Goal: Task Accomplishment & Management: Manage account settings

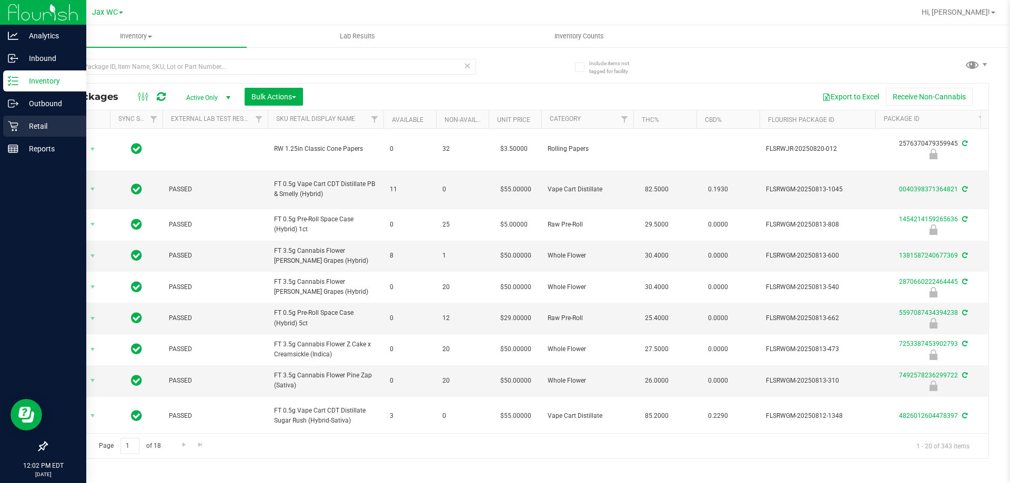
click at [38, 121] on p "Retail" at bounding box center [49, 126] width 63 height 13
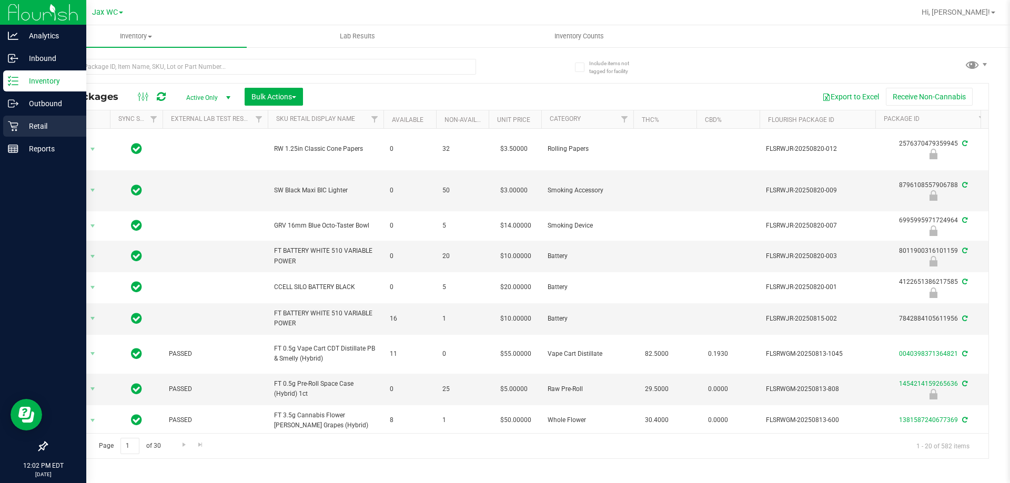
click at [31, 129] on p "Retail" at bounding box center [49, 126] width 63 height 13
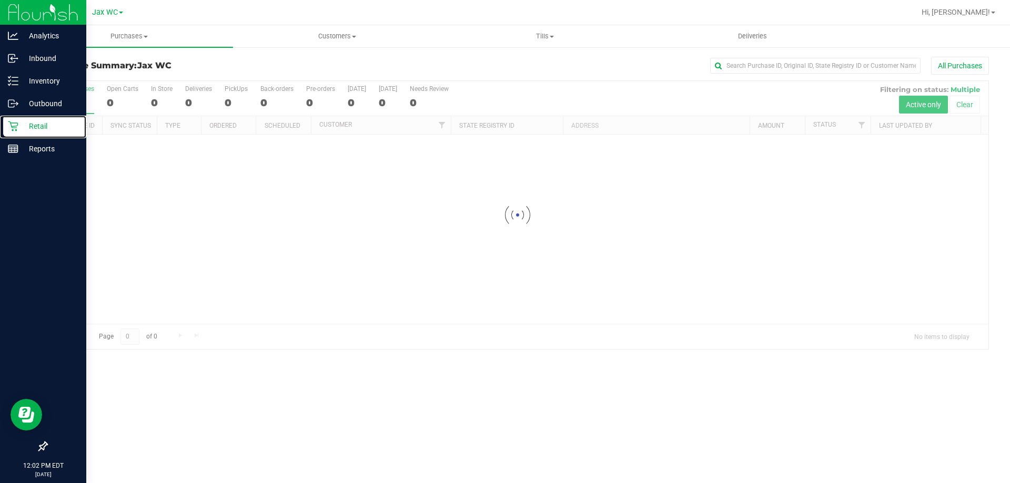
click at [36, 126] on p "Retail" at bounding box center [49, 126] width 63 height 13
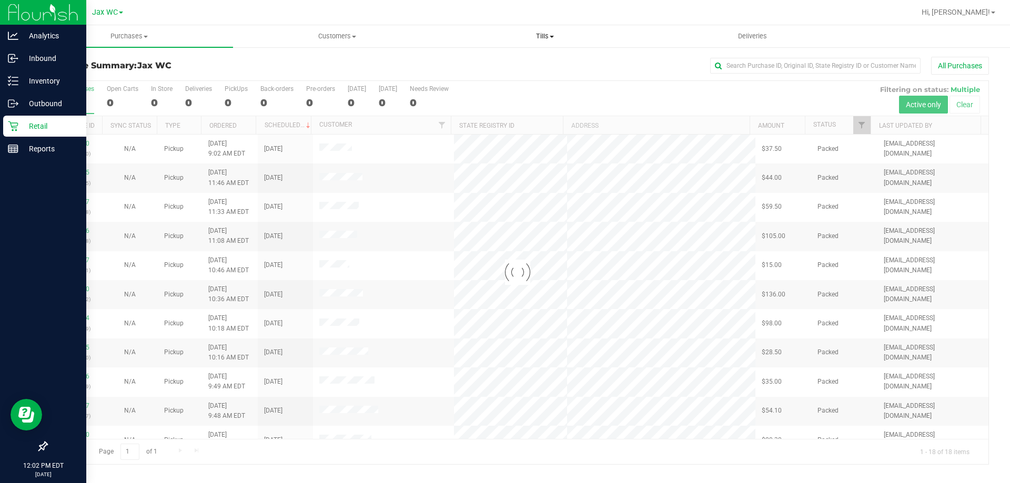
drag, startPoint x: 560, startPoint y: 34, endPoint x: 549, endPoint y: 33, distance: 10.6
click at [559, 34] on span "Tills" at bounding box center [544, 36] width 207 height 9
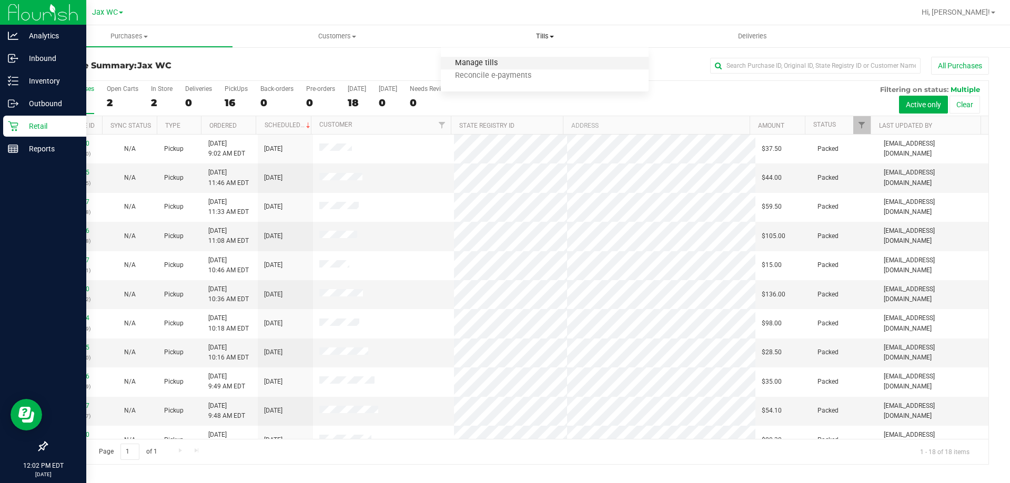
click at [482, 59] on span "Manage tills" at bounding box center [476, 63] width 71 height 9
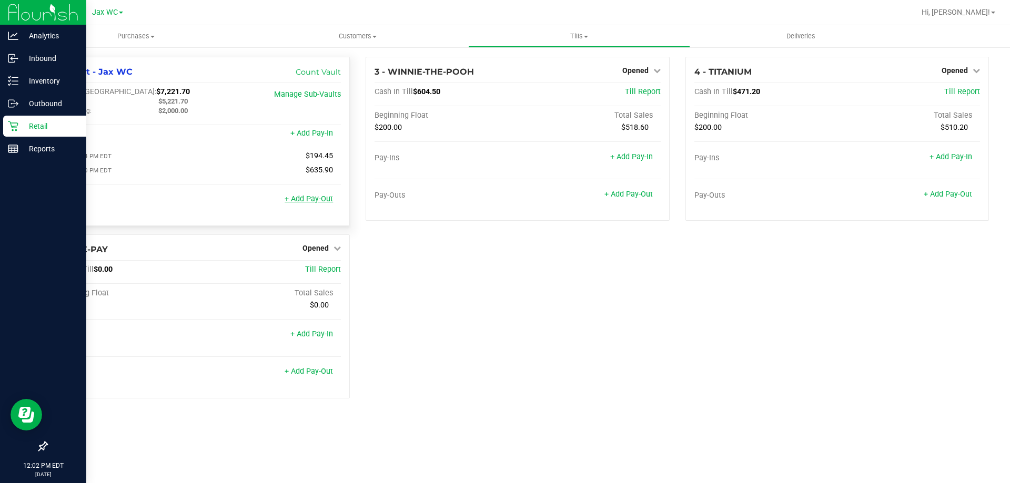
click at [313, 199] on link "+ Add Pay-Out" at bounding box center [309, 199] width 48 height 9
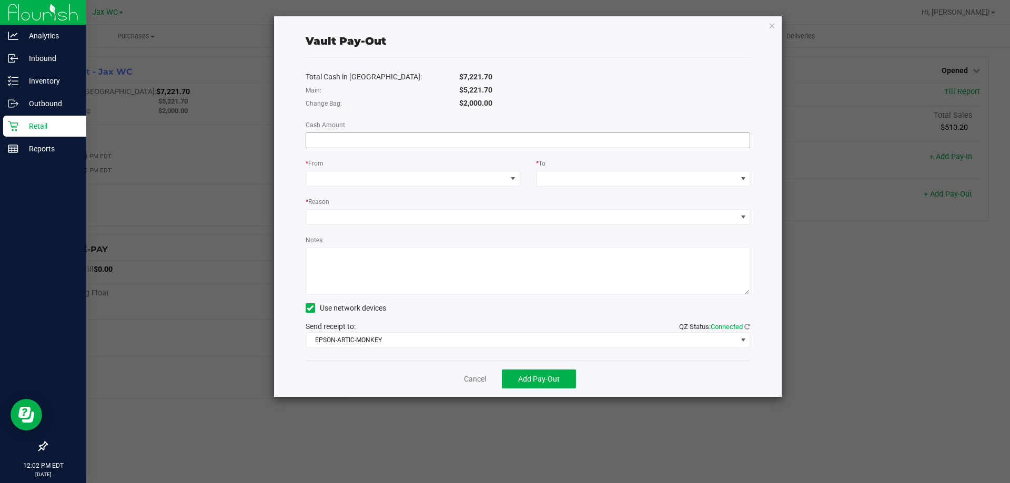
click at [340, 146] on input at bounding box center [528, 140] width 444 height 15
type input "$5,221.70"
click at [514, 178] on span at bounding box center [513, 179] width 8 height 8
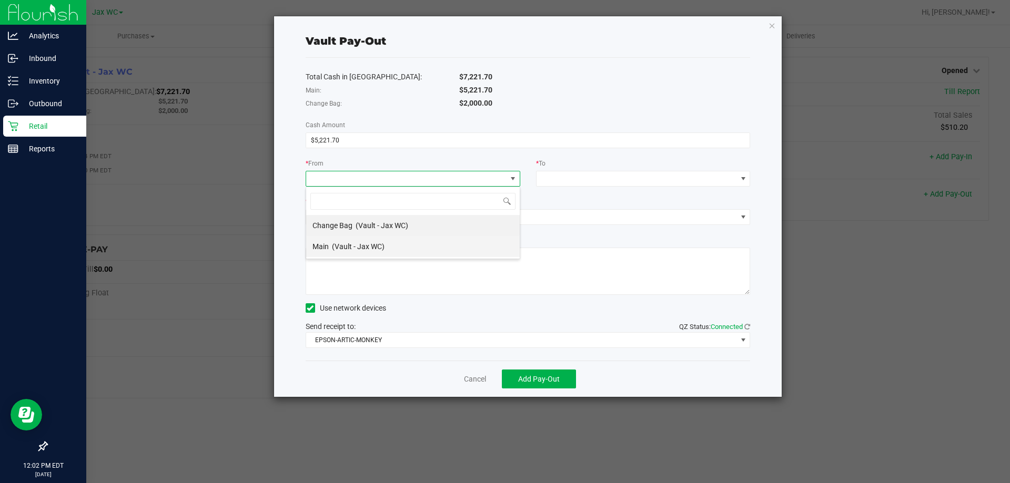
click at [332, 251] on div "Main (Vault - Jax WC)" at bounding box center [348, 246] width 72 height 19
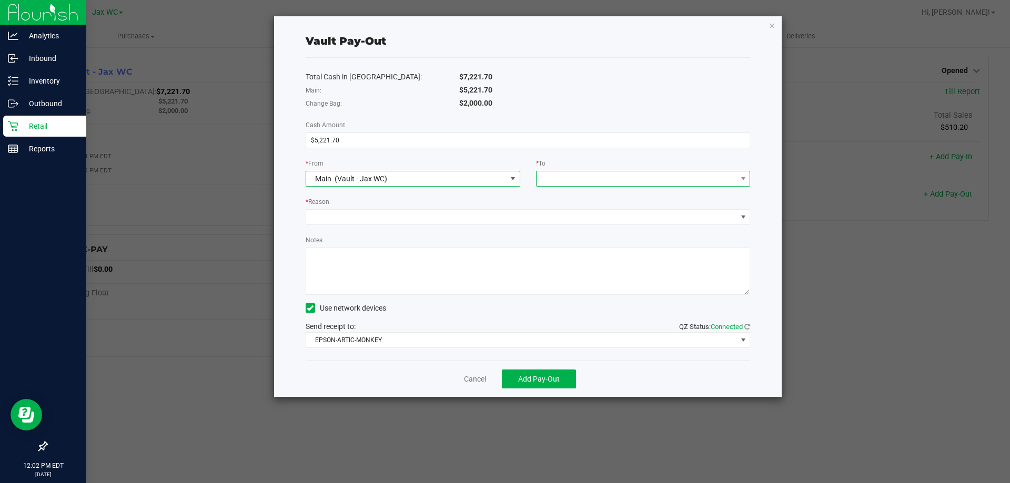
click at [591, 181] on span at bounding box center [636, 178] width 200 height 15
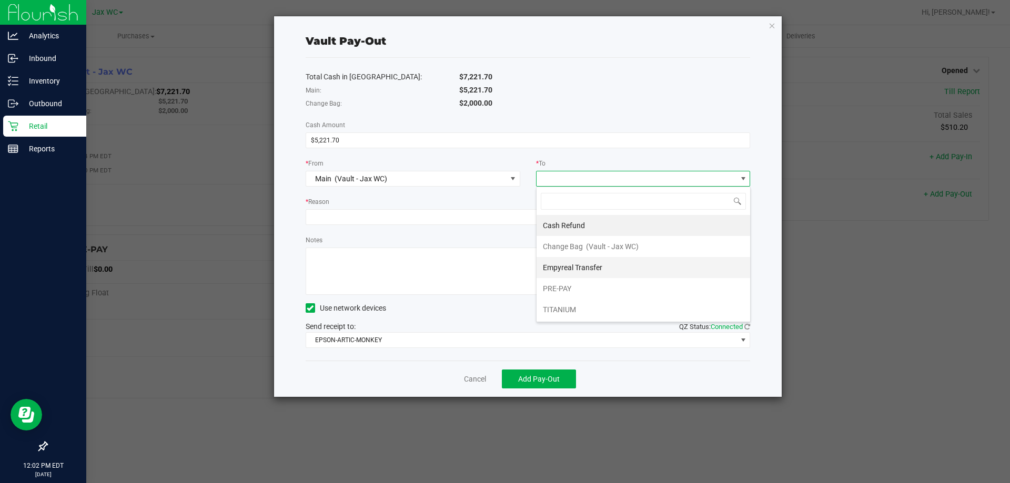
click at [563, 266] on span "Empyreal Transfer" at bounding box center [572, 267] width 59 height 8
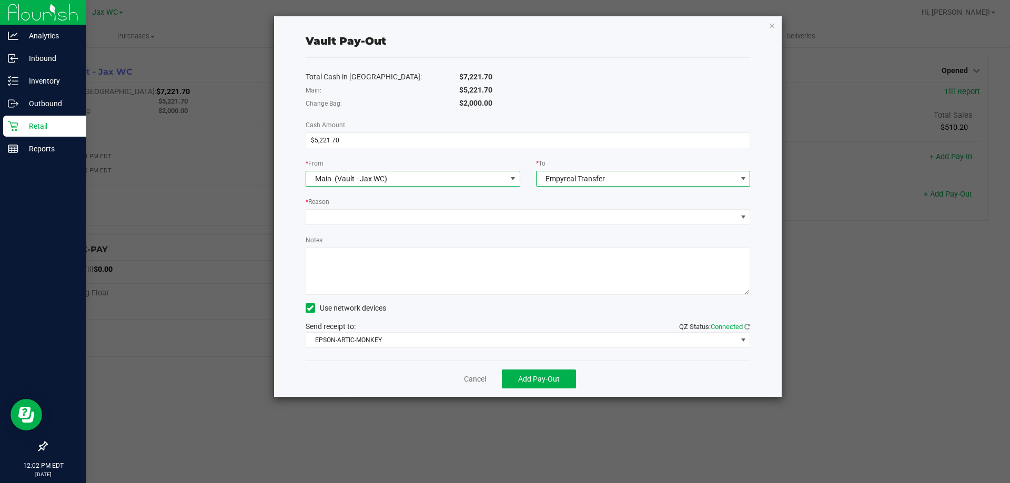
drag, startPoint x: 431, startPoint y: 187, endPoint x: 438, endPoint y: 202, distance: 17.2
click at [431, 188] on div "Total Cash in Vault: $7,221.70 Main: $5,221.70 Change Bag: $2,000.00 Cash Amoun…" at bounding box center [528, 209] width 445 height 303
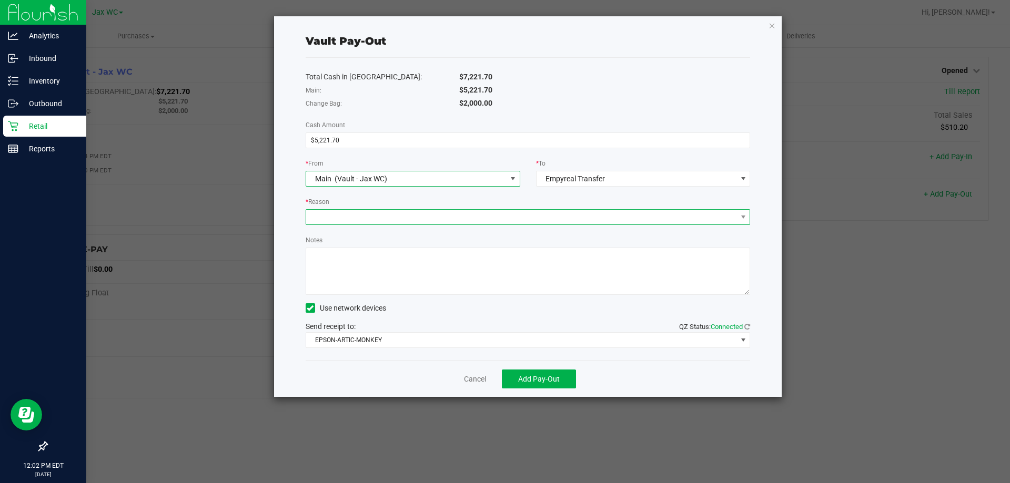
click at [438, 216] on span at bounding box center [521, 217] width 431 height 15
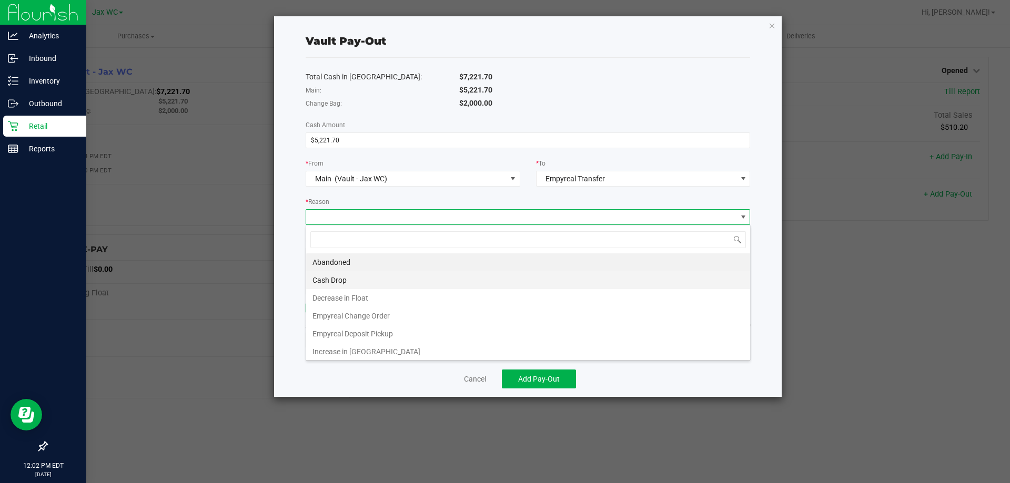
scroll to position [16, 444]
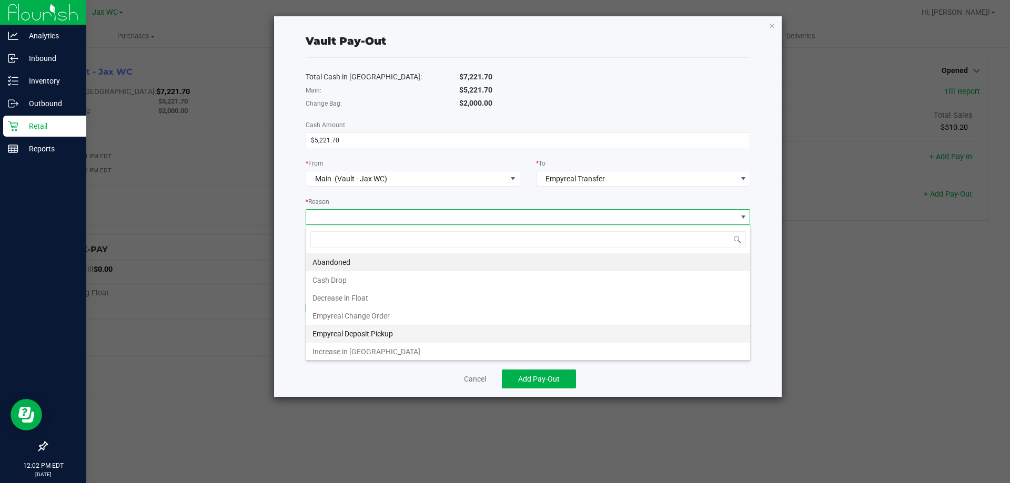
click at [342, 334] on li "Empyreal Deposit Pickup" at bounding box center [528, 334] width 444 height 18
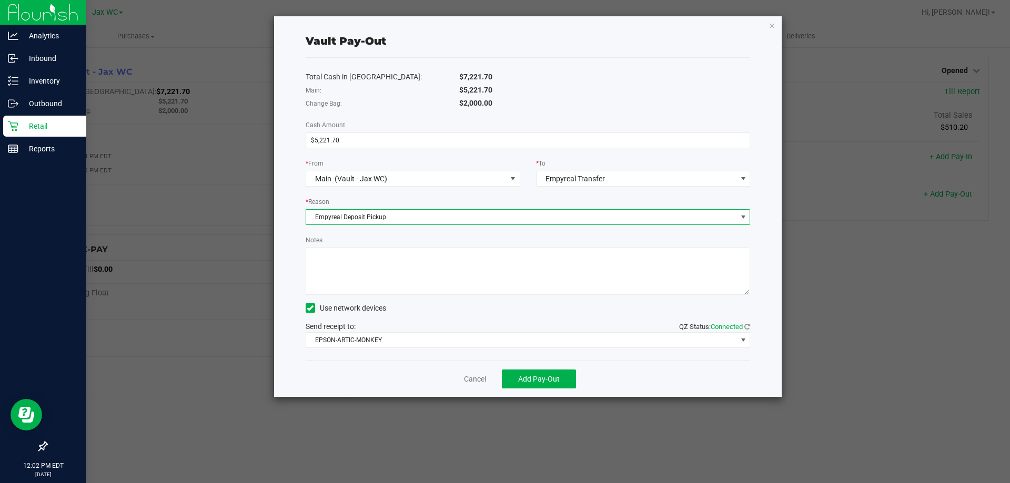
click at [353, 280] on textarea "Notes" at bounding box center [528, 271] width 445 height 47
type textarea "JH"
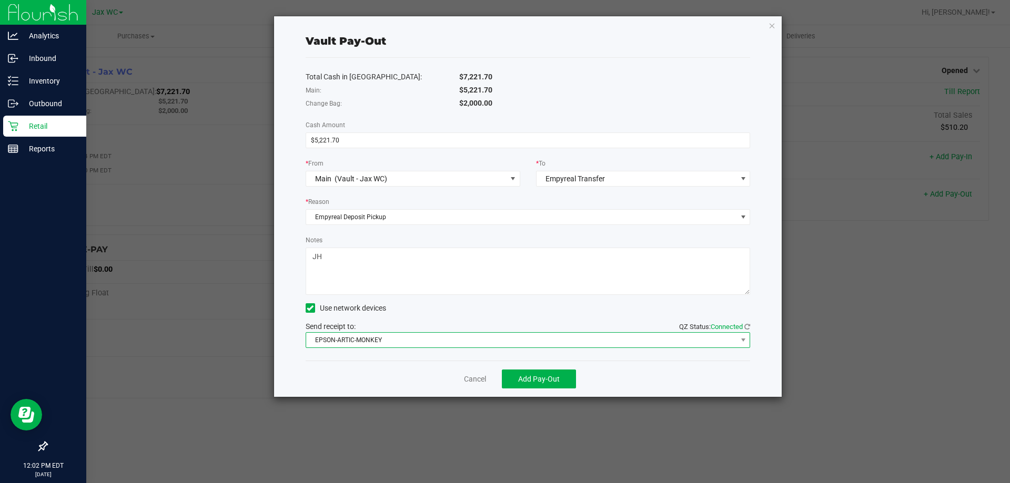
click at [400, 341] on span "EPSON-ARTIC-MONKEY" at bounding box center [521, 340] width 431 height 15
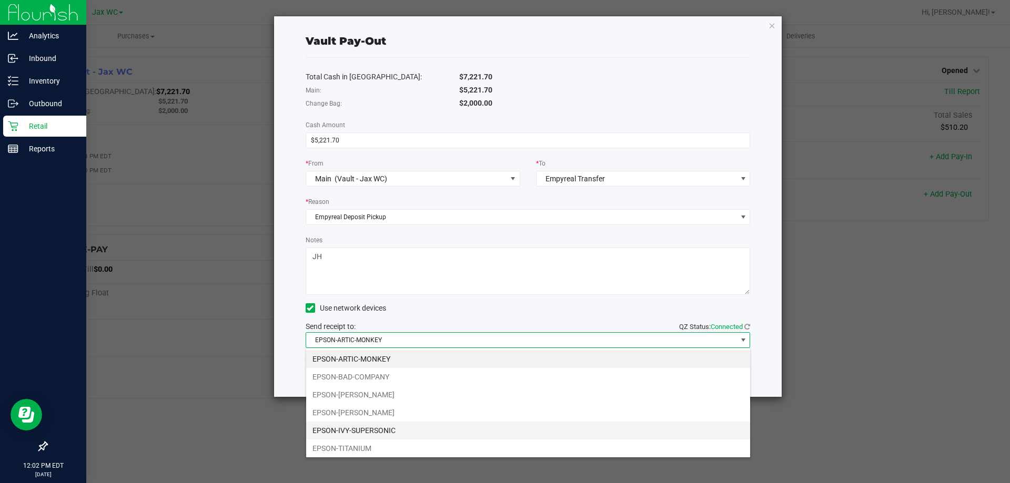
click at [344, 433] on li "EPSON-IVY-SUPERSONIC" at bounding box center [528, 431] width 444 height 18
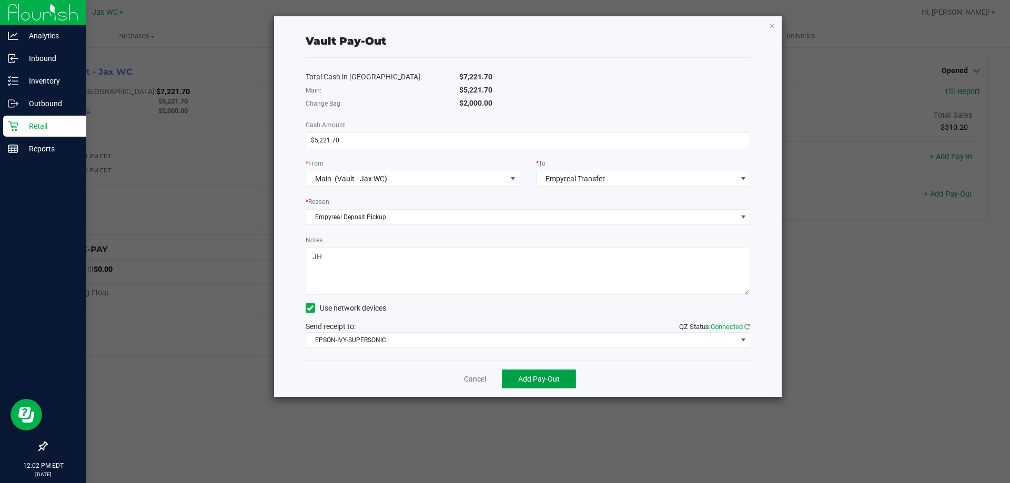
click at [557, 379] on span "Add Pay-Out" at bounding box center [539, 379] width 42 height 8
click at [476, 381] on link "Dismiss" at bounding box center [471, 379] width 25 height 11
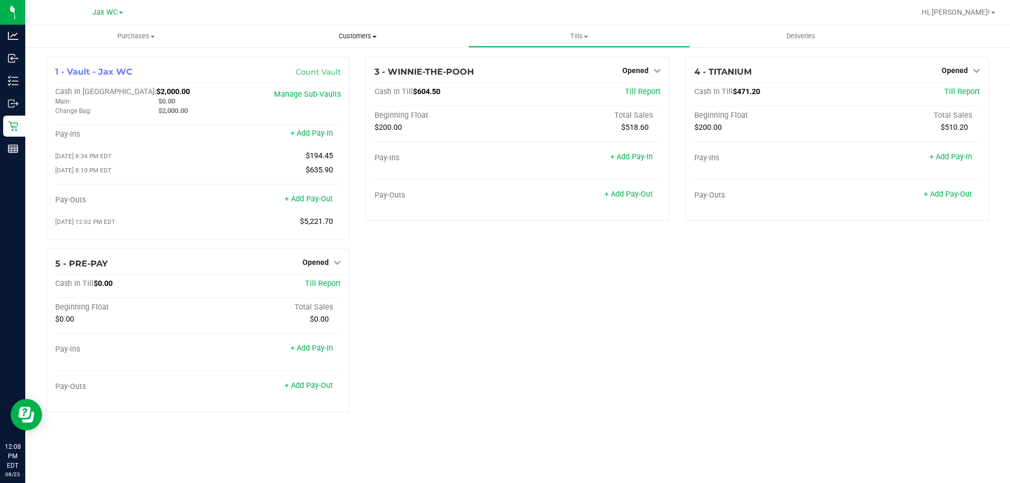
click at [353, 39] on span "Customers" at bounding box center [357, 36] width 220 height 9
click at [278, 64] on span "All customers" at bounding box center [285, 63] width 76 height 9
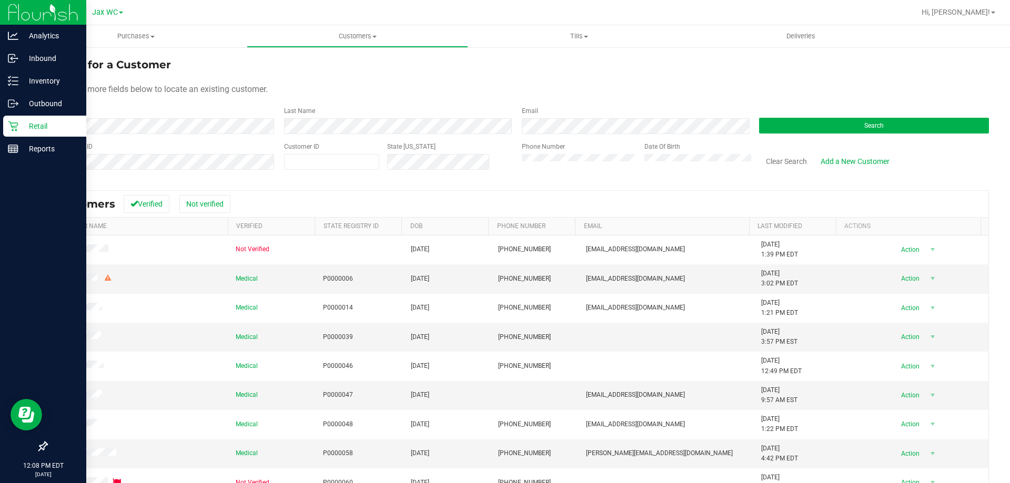
click at [38, 127] on p "Retail" at bounding box center [49, 126] width 63 height 13
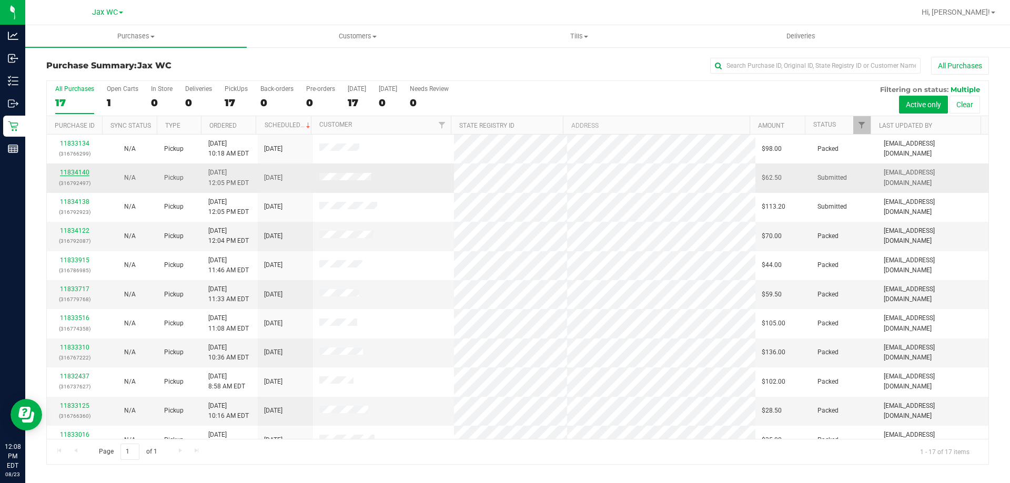
click at [75, 171] on link "11834140" at bounding box center [74, 172] width 29 height 7
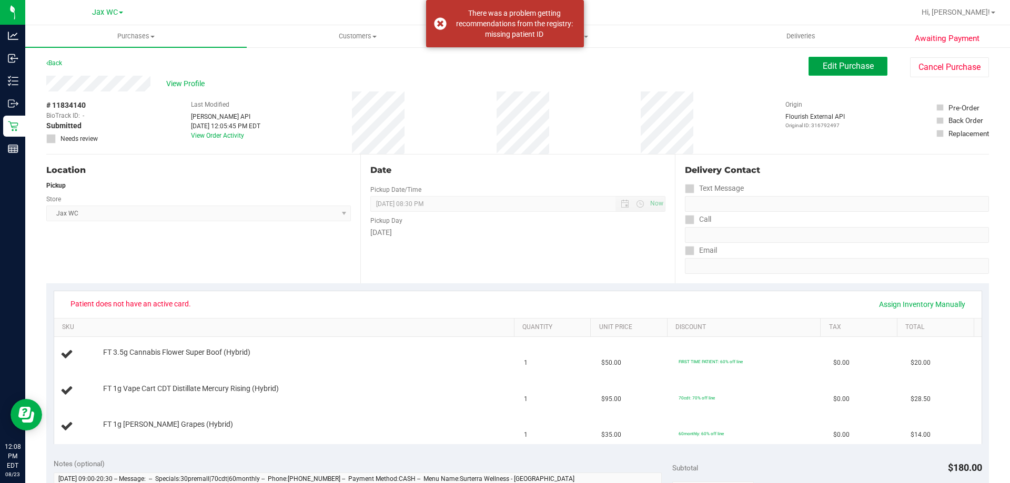
click at [829, 65] on span "Edit Purchase" at bounding box center [847, 66] width 51 height 10
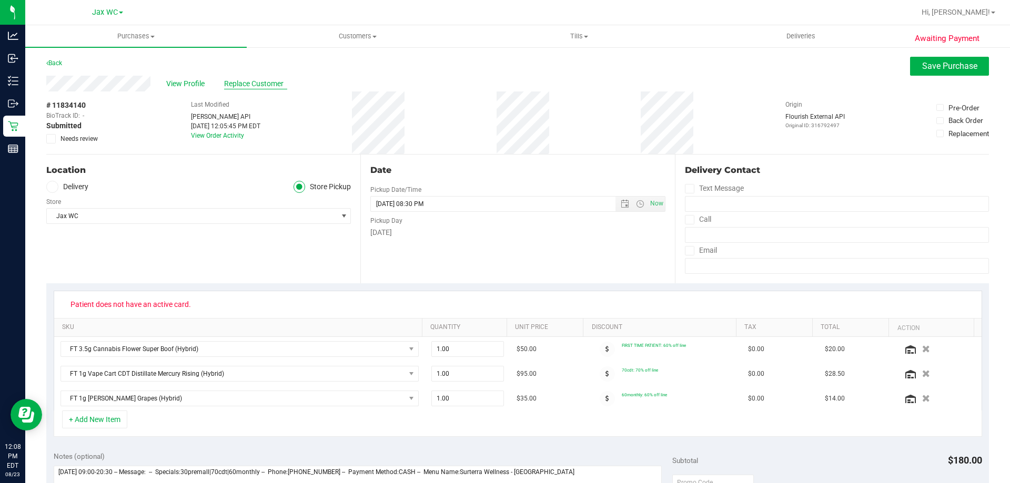
click at [238, 84] on span "Replace Customer" at bounding box center [255, 83] width 63 height 11
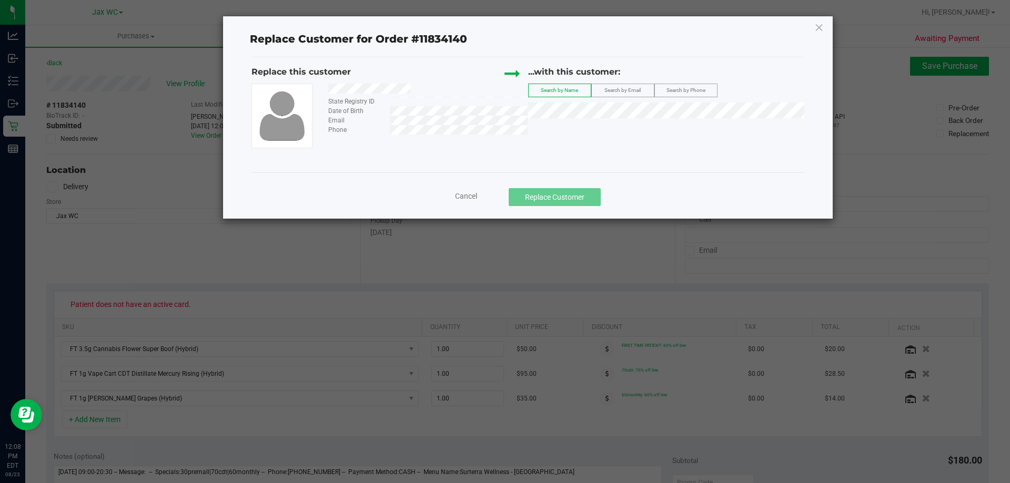
click at [682, 92] on span "Search by Phone" at bounding box center [685, 90] width 39 height 6
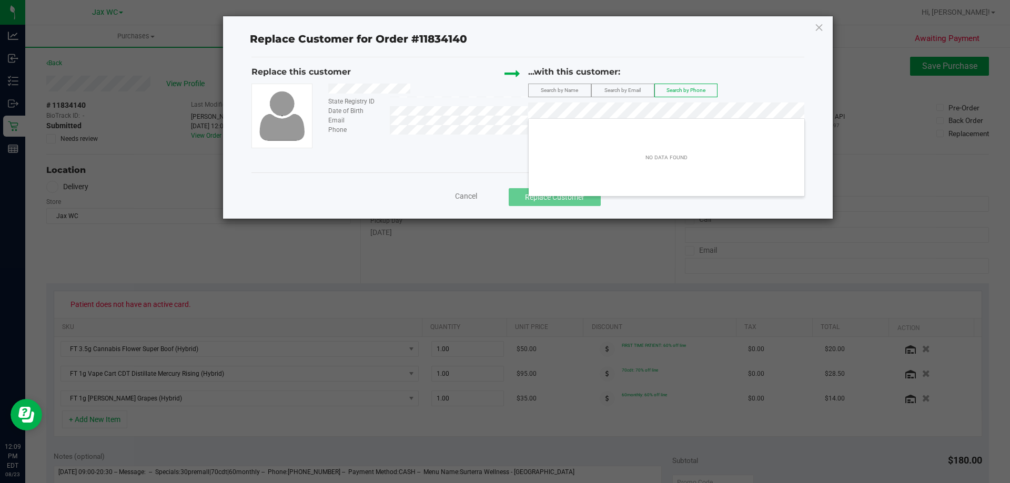
click at [617, 91] on span "Search by Email" at bounding box center [622, 90] width 36 height 6
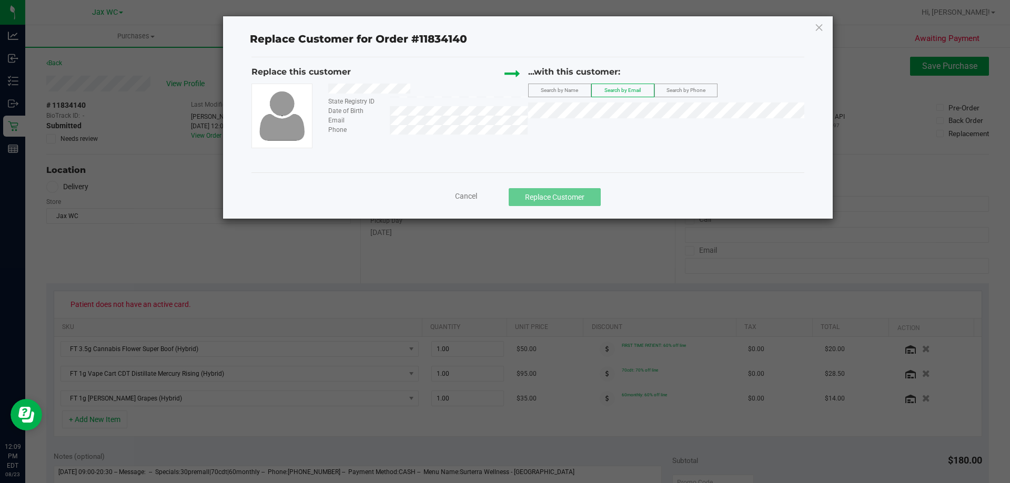
click at [388, 122] on div "Email" at bounding box center [423, 120] width 207 height 9
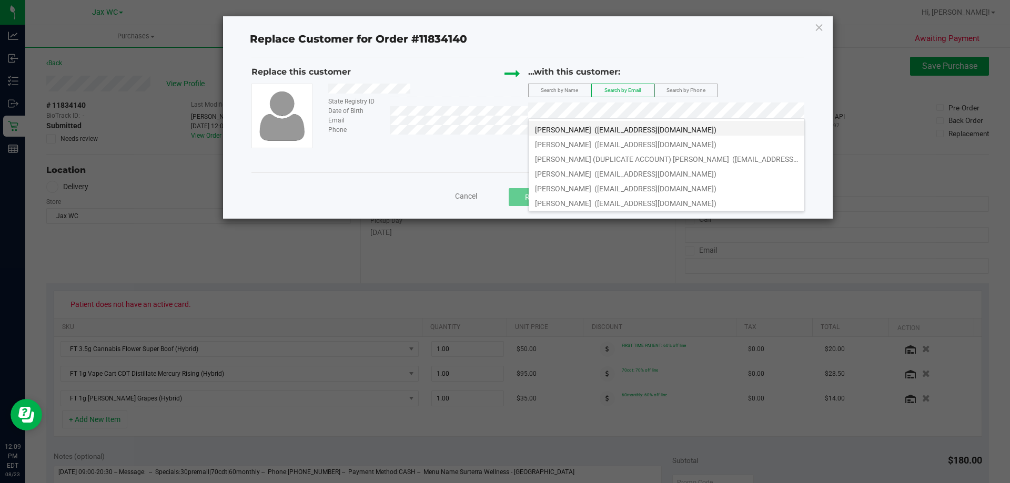
click at [607, 129] on span "([EMAIL_ADDRESS][DOMAIN_NAME])" at bounding box center [655, 130] width 122 height 8
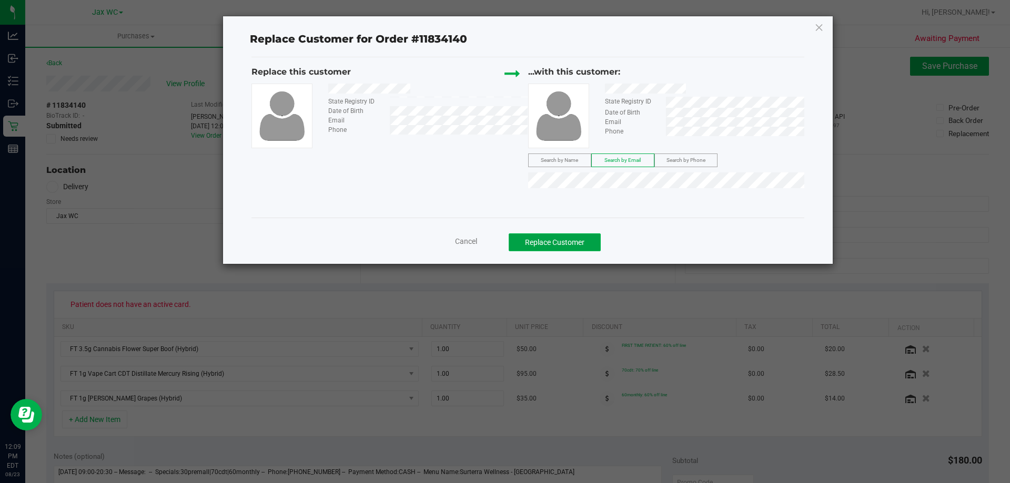
click at [585, 246] on button "Replace Customer" at bounding box center [555, 242] width 92 height 18
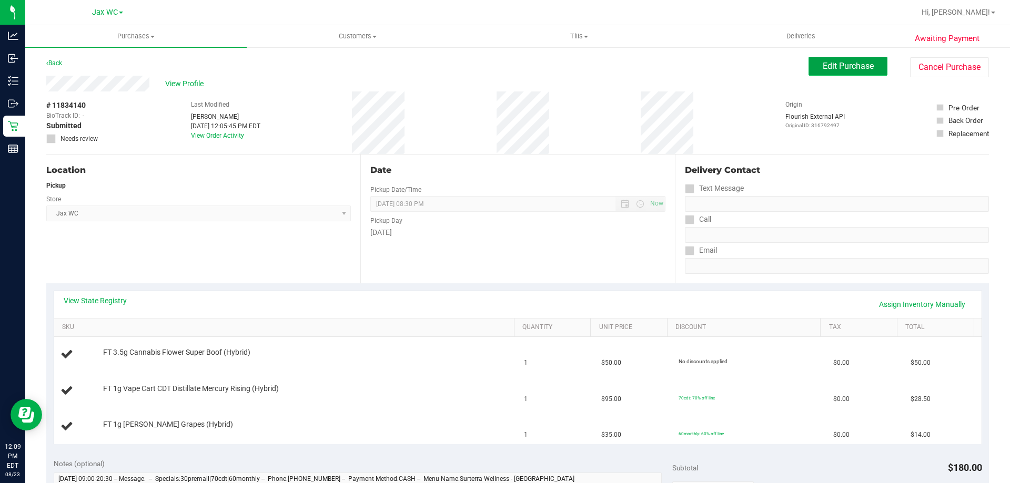
click at [849, 67] on span "Edit Purchase" at bounding box center [847, 66] width 51 height 10
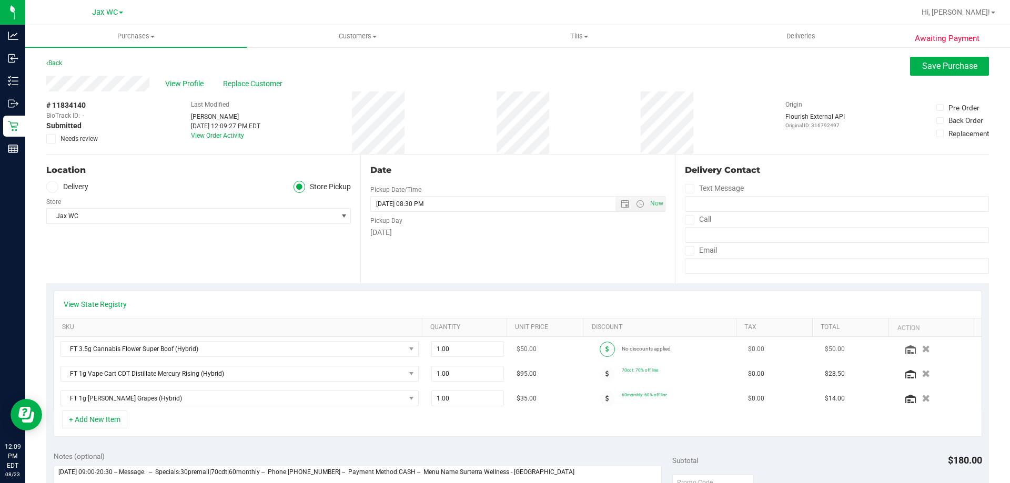
click at [600, 349] on span at bounding box center [607, 349] width 15 height 15
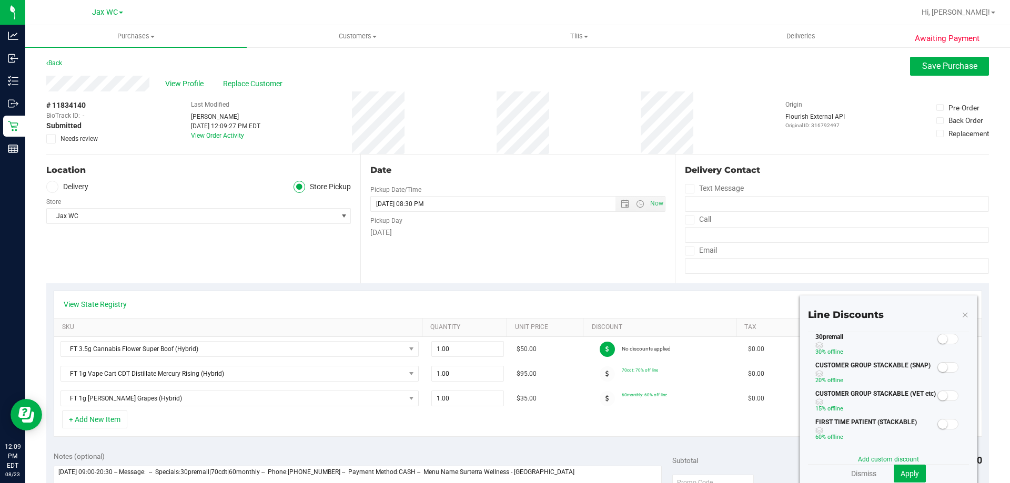
click at [938, 341] on small at bounding box center [942, 338] width 9 height 9
click at [904, 470] on span "Apply" at bounding box center [909, 474] width 18 height 8
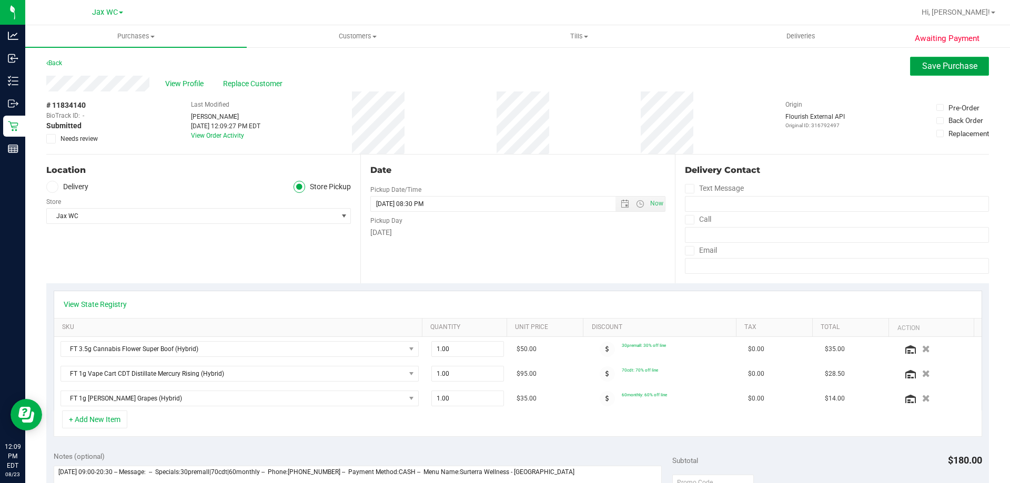
click at [933, 60] on button "Save Purchase" at bounding box center [949, 66] width 79 height 19
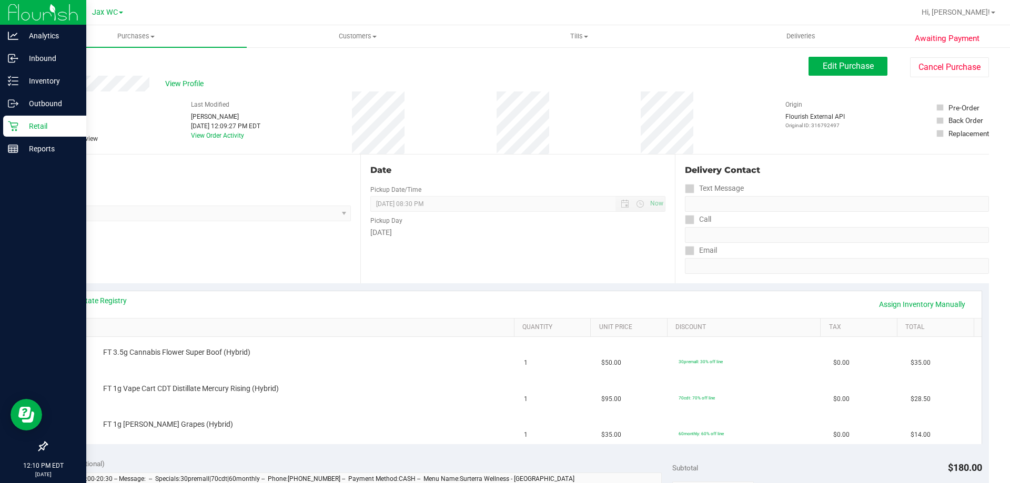
click at [36, 126] on p "Retail" at bounding box center [49, 126] width 63 height 13
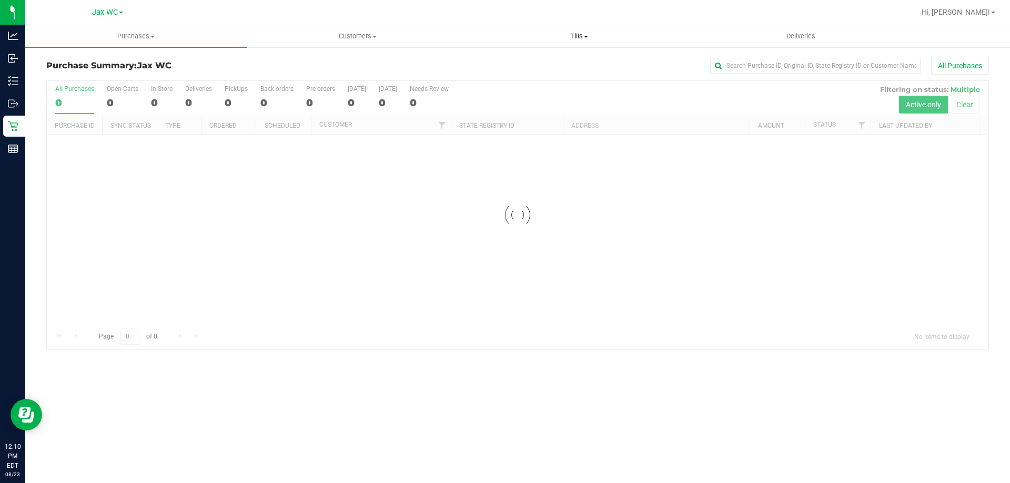
click at [564, 32] on span "Tills" at bounding box center [579, 36] width 220 height 9
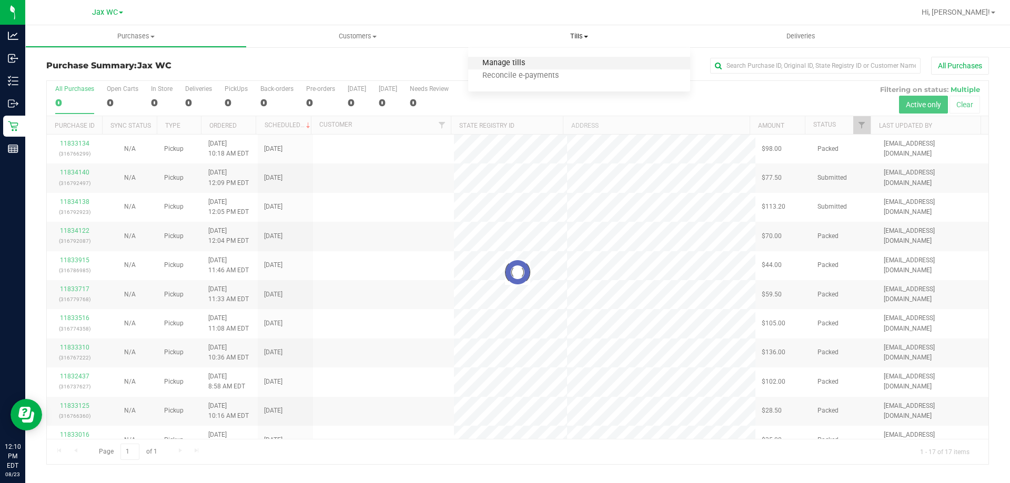
click at [516, 60] on span "Manage tills" at bounding box center [503, 63] width 71 height 9
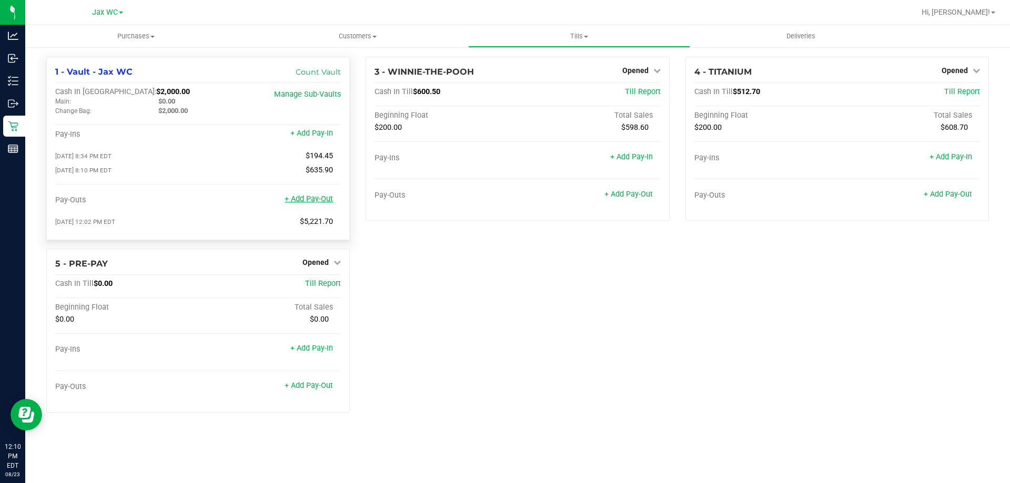
click at [305, 202] on link "+ Add Pay-Out" at bounding box center [309, 199] width 48 height 9
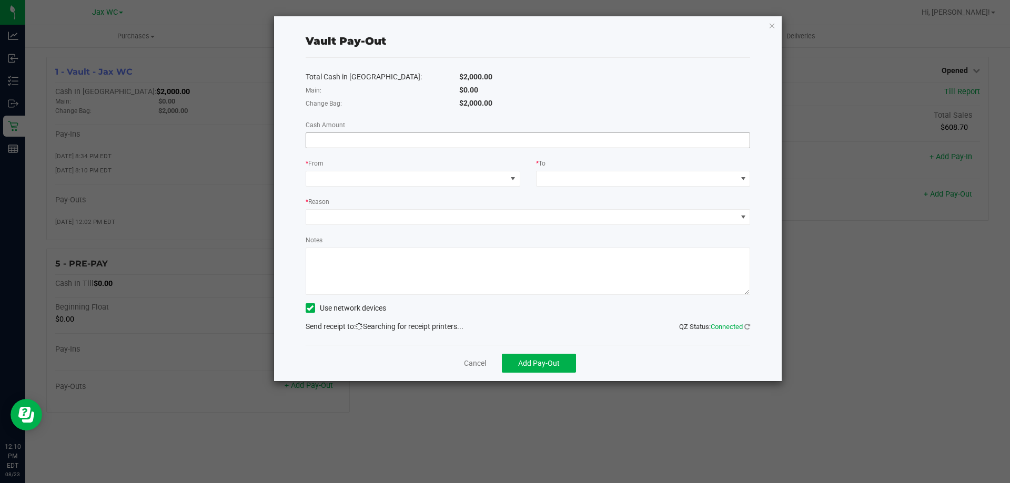
click at [340, 142] on input at bounding box center [528, 140] width 444 height 15
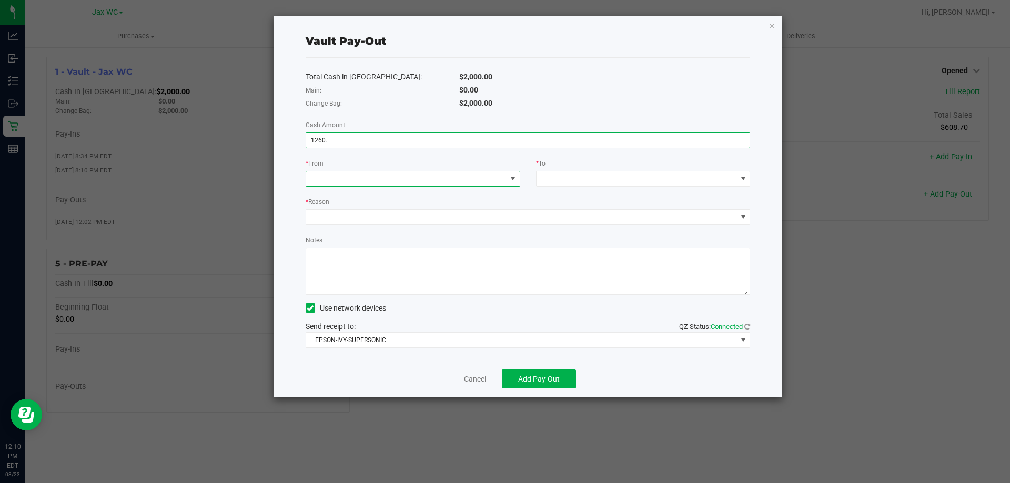
type input "$1,260.00"
click at [516, 176] on span at bounding box center [513, 179] width 8 height 8
click at [372, 224] on span "(Vault - Jax WC)" at bounding box center [382, 225] width 53 height 8
click at [568, 183] on span at bounding box center [636, 178] width 200 height 15
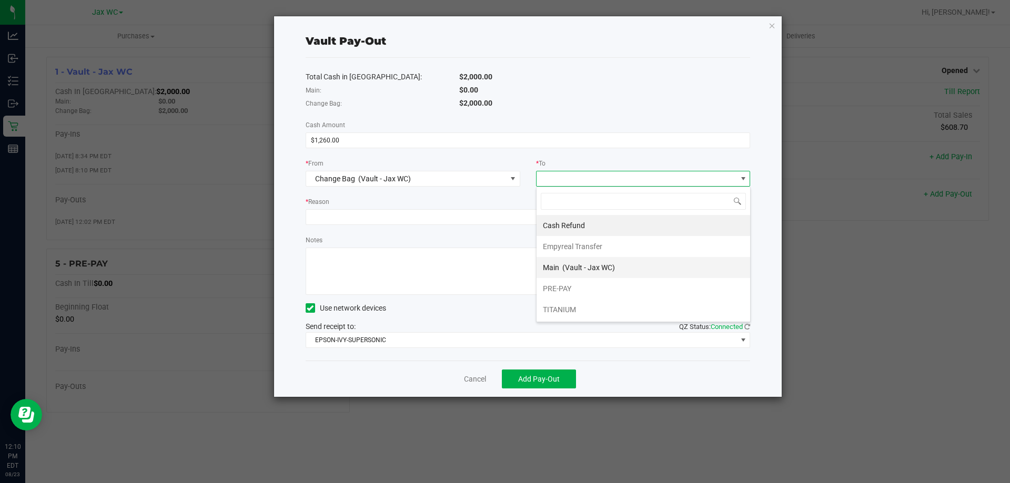
click at [557, 270] on span "Main" at bounding box center [551, 267] width 16 height 8
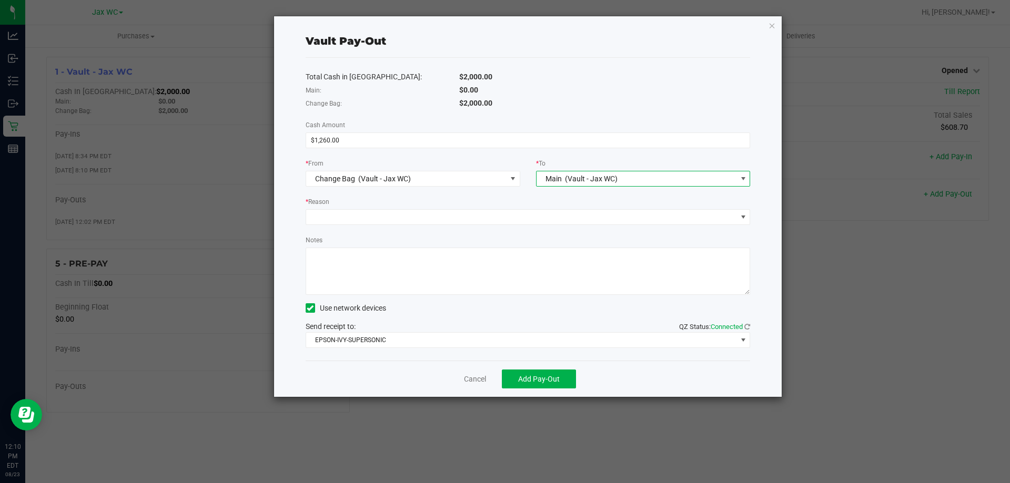
click at [414, 202] on div "* Reason" at bounding box center [528, 202] width 445 height 13
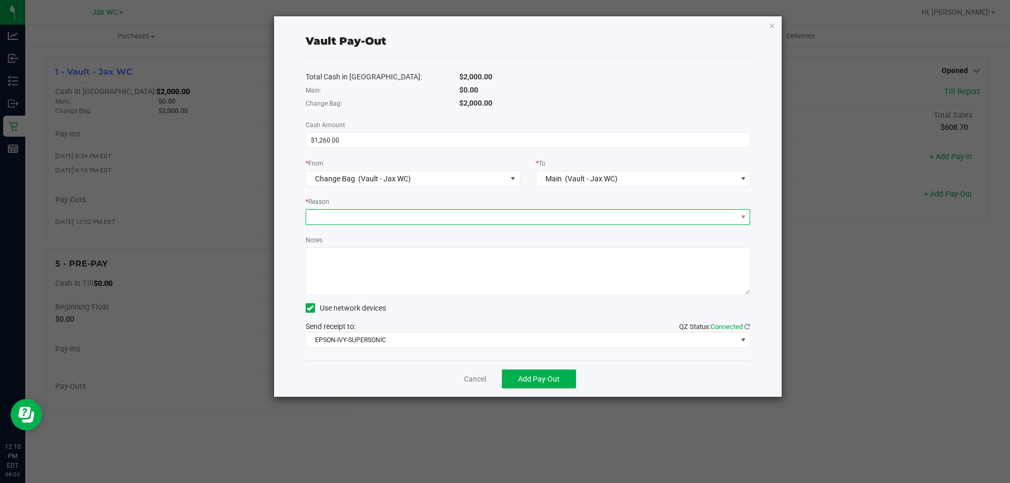
click at [414, 218] on span at bounding box center [521, 217] width 431 height 15
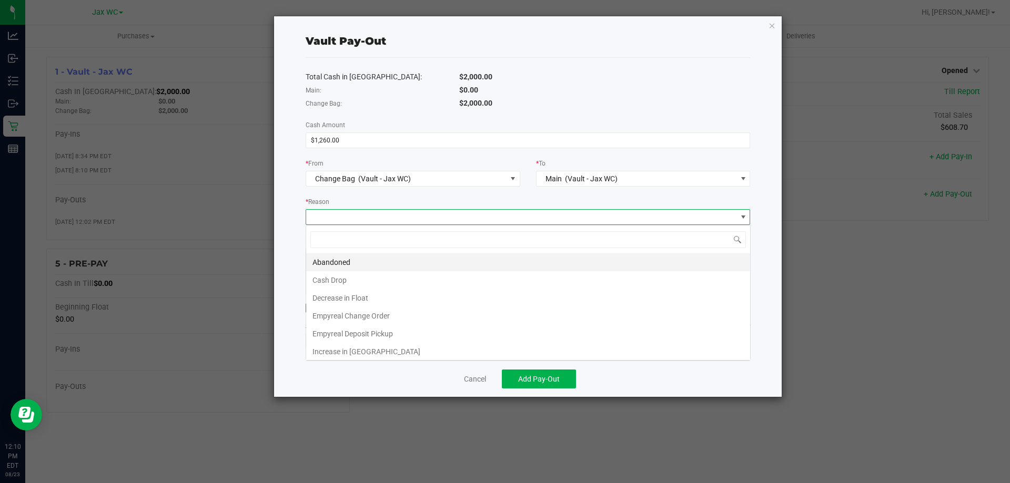
scroll to position [16, 444]
click at [363, 320] on li "Empyreal Change Order" at bounding box center [528, 316] width 444 height 18
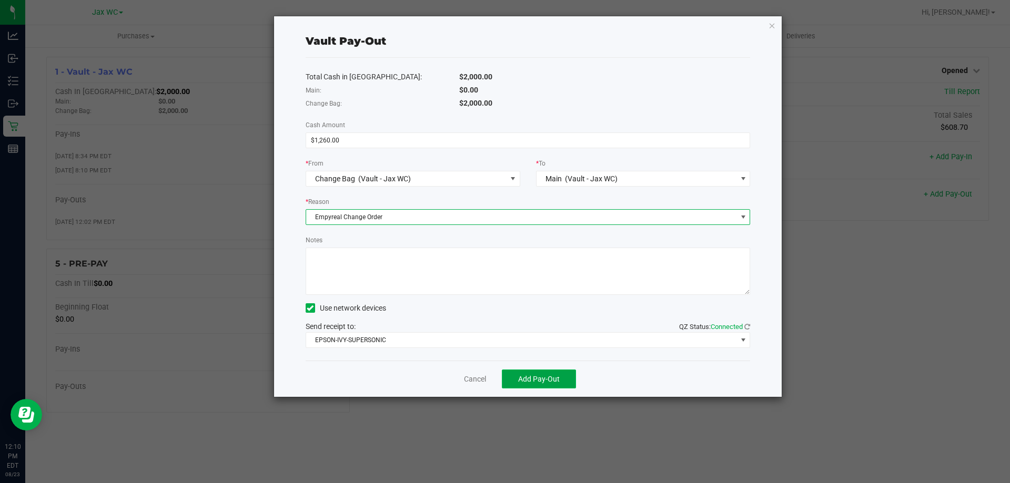
click at [529, 382] on span "Add Pay-Out" at bounding box center [539, 379] width 42 height 8
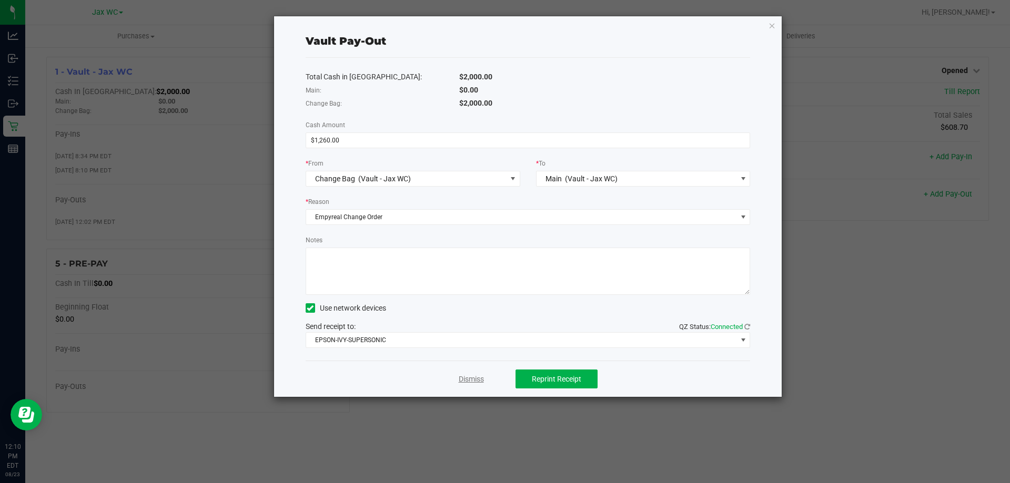
click at [470, 377] on link "Dismiss" at bounding box center [471, 379] width 25 height 11
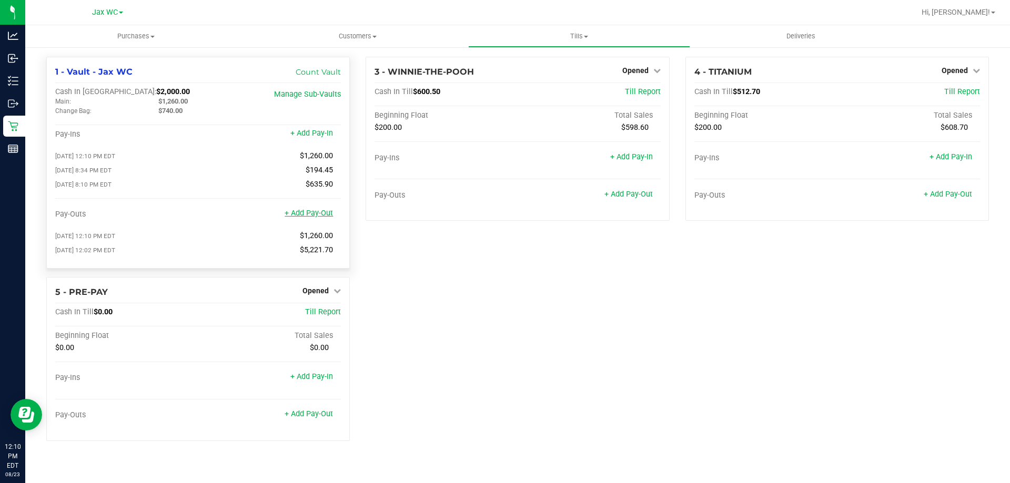
click at [321, 213] on link "+ Add Pay-Out" at bounding box center [309, 213] width 48 height 9
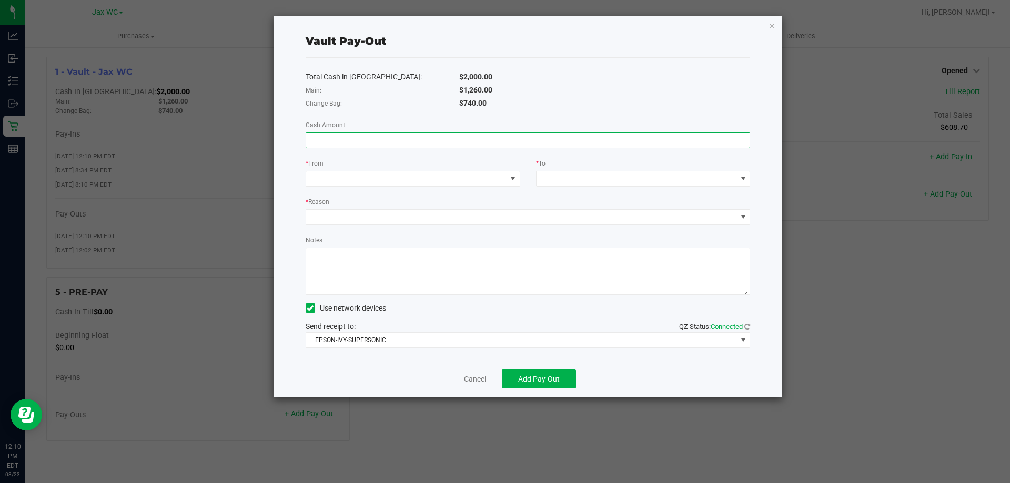
click at [423, 145] on input at bounding box center [528, 140] width 444 height 15
type input "$1,260.00"
click at [527, 181] on div "* From" at bounding box center [413, 172] width 230 height 29
click at [504, 177] on span at bounding box center [406, 178] width 200 height 15
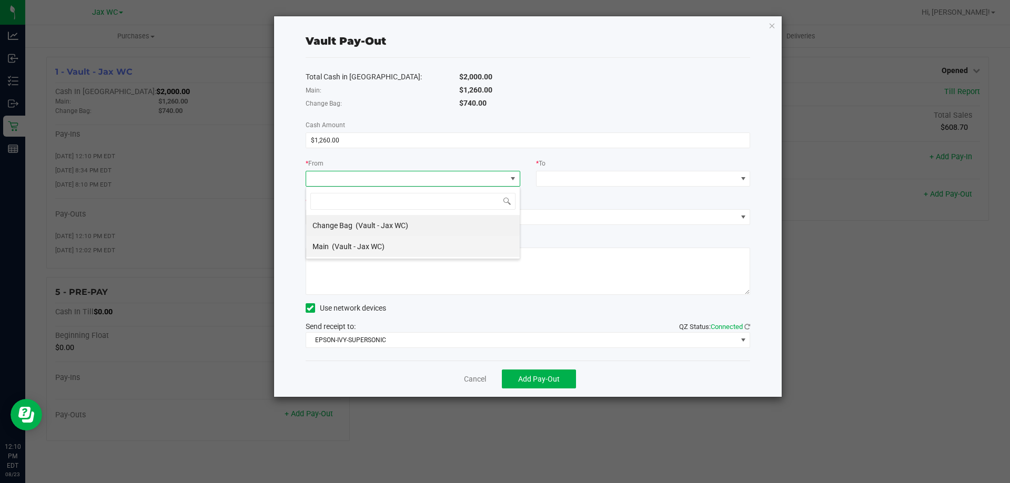
click at [390, 244] on li "Main (Vault - Jax WC)" at bounding box center [413, 246] width 214 height 21
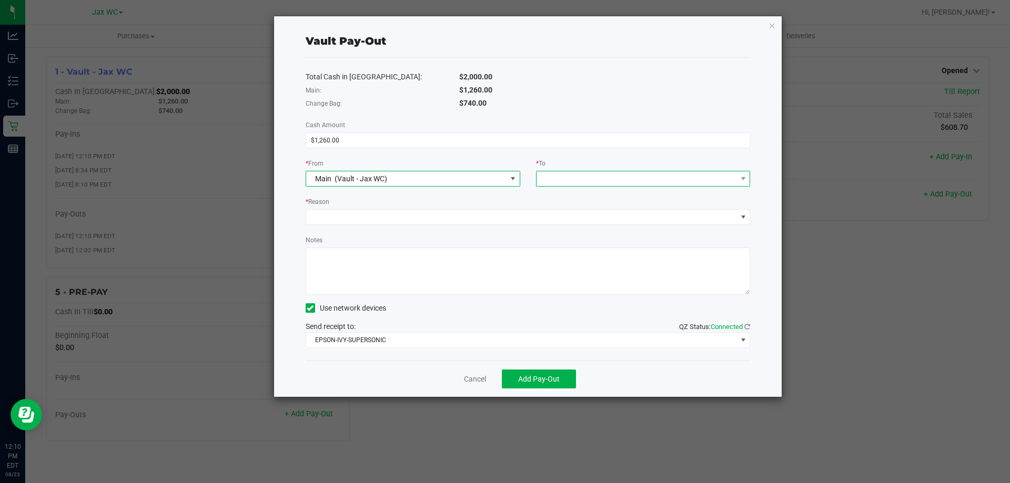
click at [597, 172] on span at bounding box center [636, 178] width 200 height 15
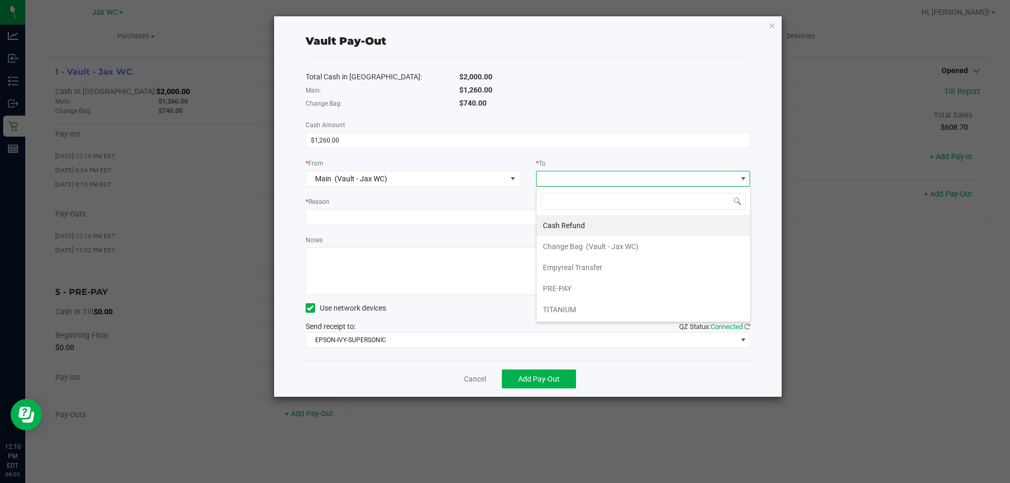
click at [551, 272] on div "Empyreal Transfer" at bounding box center [573, 267] width 61 height 19
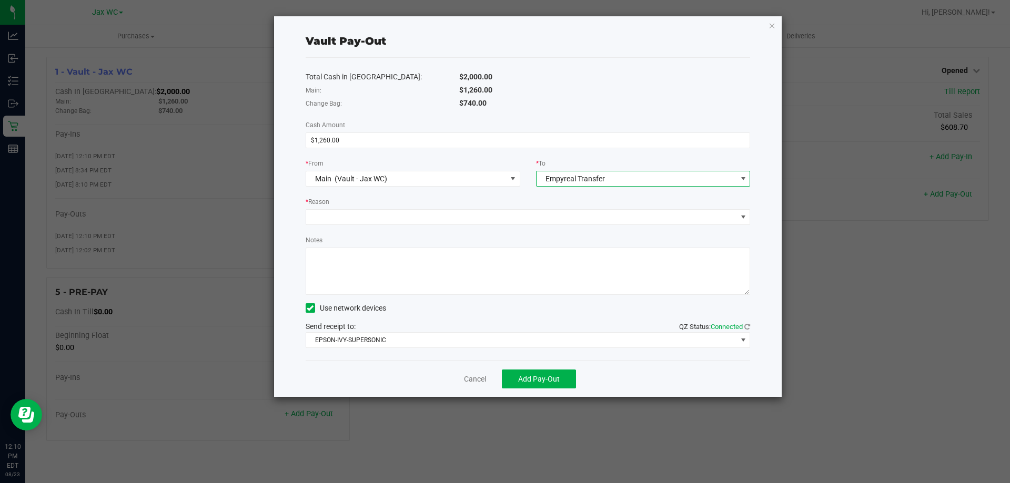
click at [483, 226] on div "Total Cash in [GEOGRAPHIC_DATA]: $2,000.00 Main: $1,260.00 Change Bag: $740.00 …" at bounding box center [528, 209] width 445 height 303
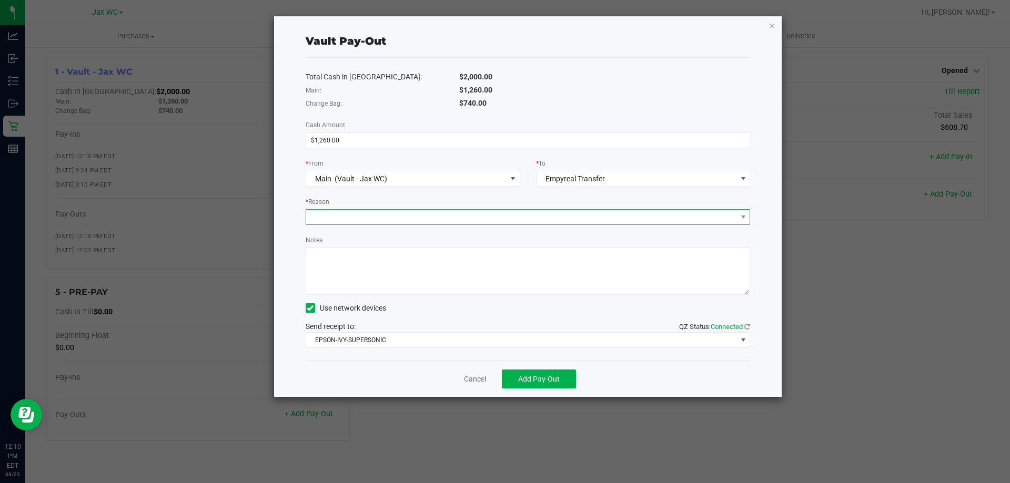
click at [472, 212] on span at bounding box center [521, 217] width 431 height 15
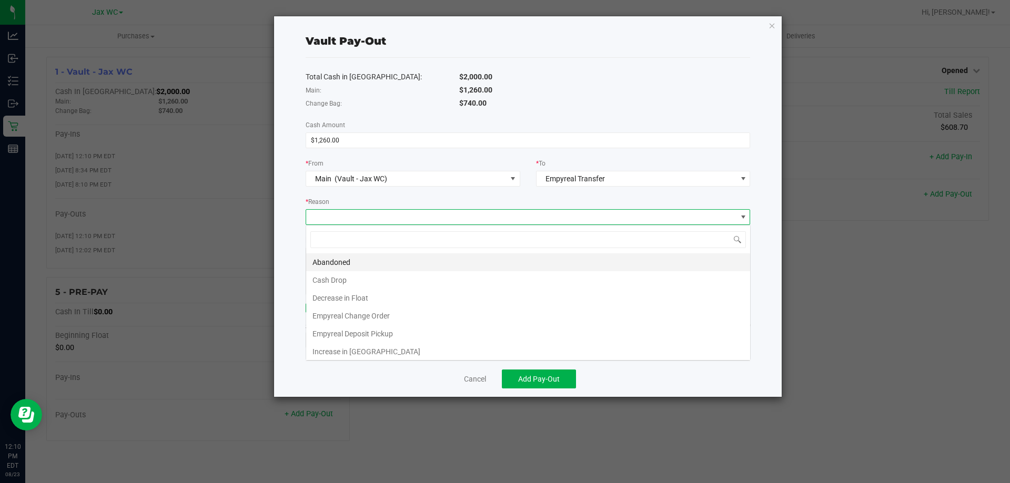
scroll to position [16, 444]
click at [379, 316] on li "Empyreal Change Order" at bounding box center [528, 316] width 444 height 18
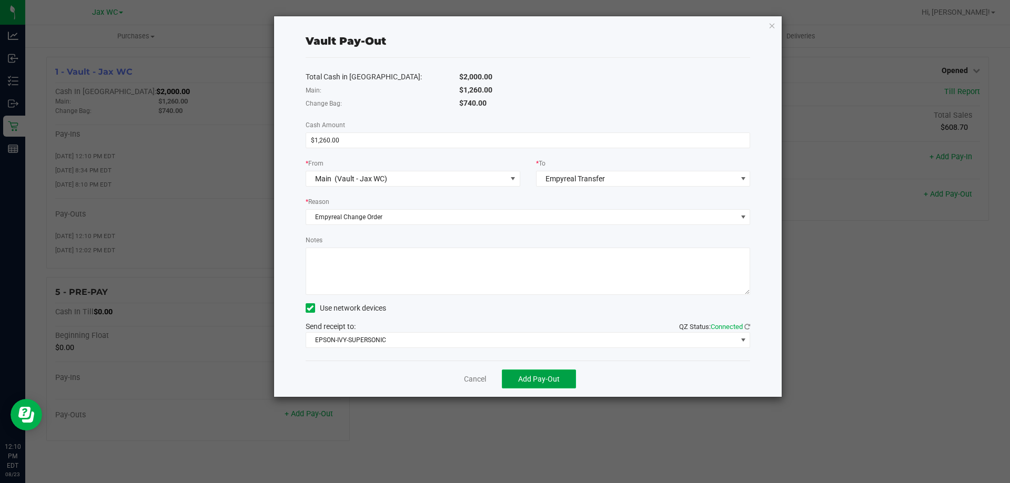
click at [540, 387] on button "Add Pay-Out" at bounding box center [539, 379] width 74 height 19
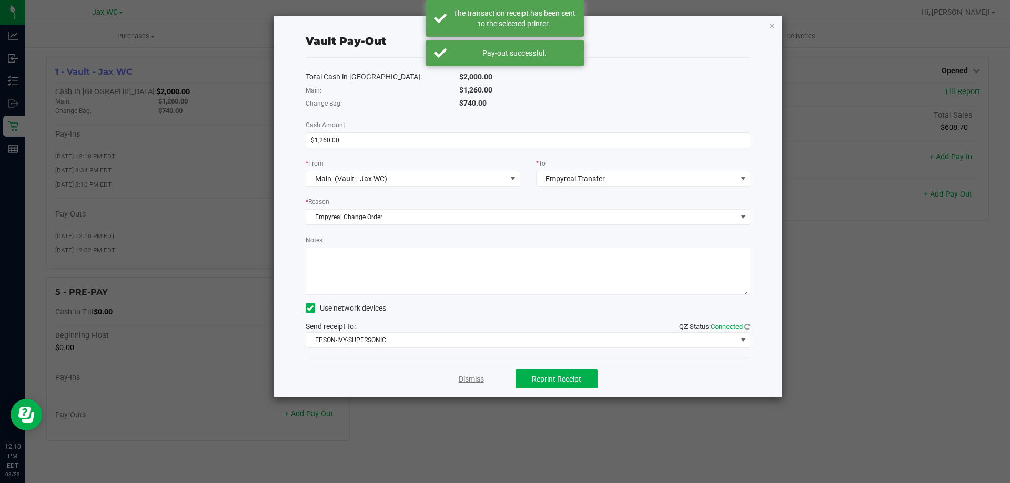
click at [475, 384] on link "Dismiss" at bounding box center [471, 379] width 25 height 11
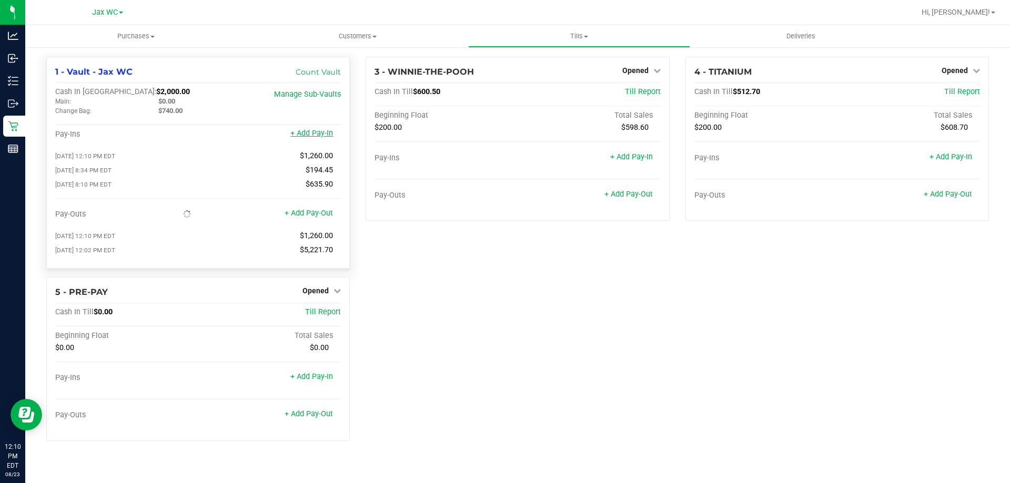
click at [320, 135] on link "+ Add Pay-In" at bounding box center [311, 133] width 43 height 9
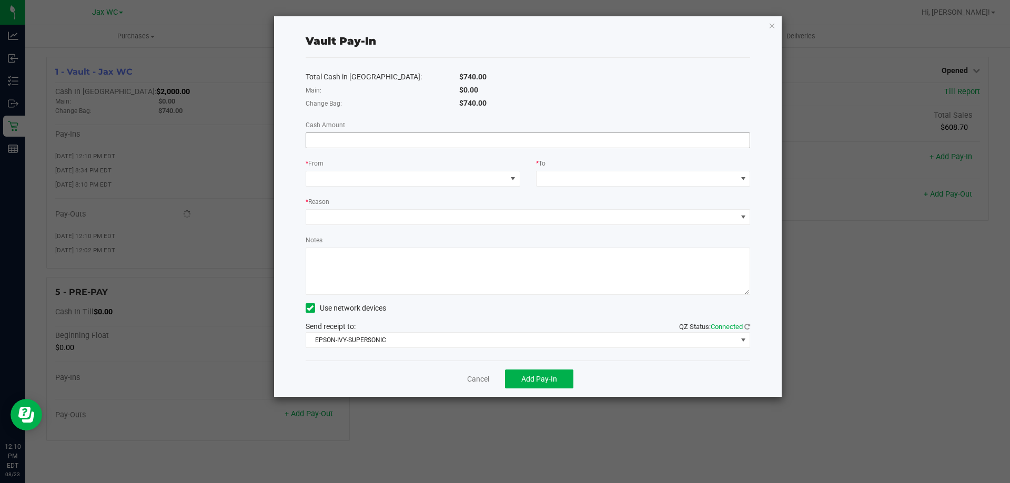
click at [394, 150] on div "Total Cash in Vault: $740.00 Main: $0.00 Change Bag: $740.00 Cash Amount * From…" at bounding box center [528, 209] width 445 height 303
click at [403, 143] on input at bounding box center [528, 140] width 444 height 15
type input "$1,260.00"
click at [509, 176] on span at bounding box center [513, 179] width 8 height 8
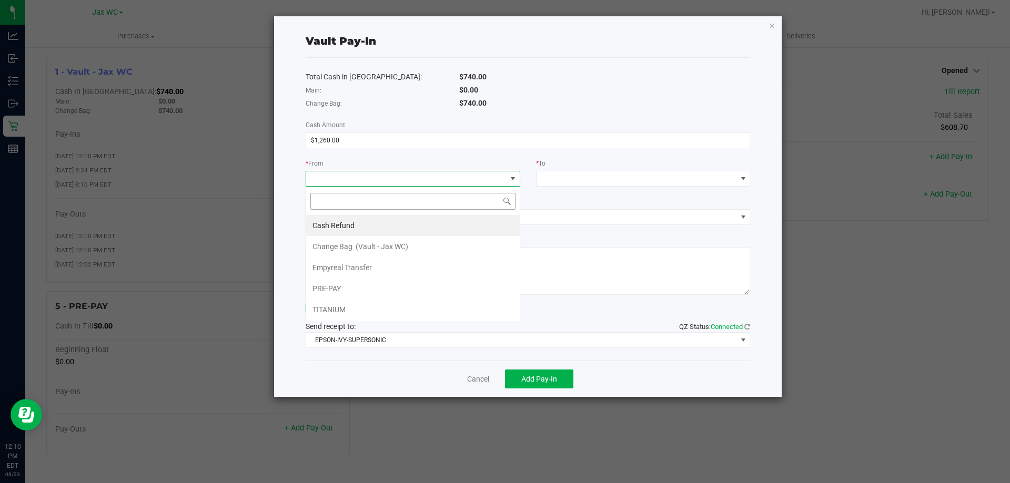
scroll to position [16, 215]
click at [358, 265] on span "Empyreal Transfer" at bounding box center [341, 267] width 59 height 8
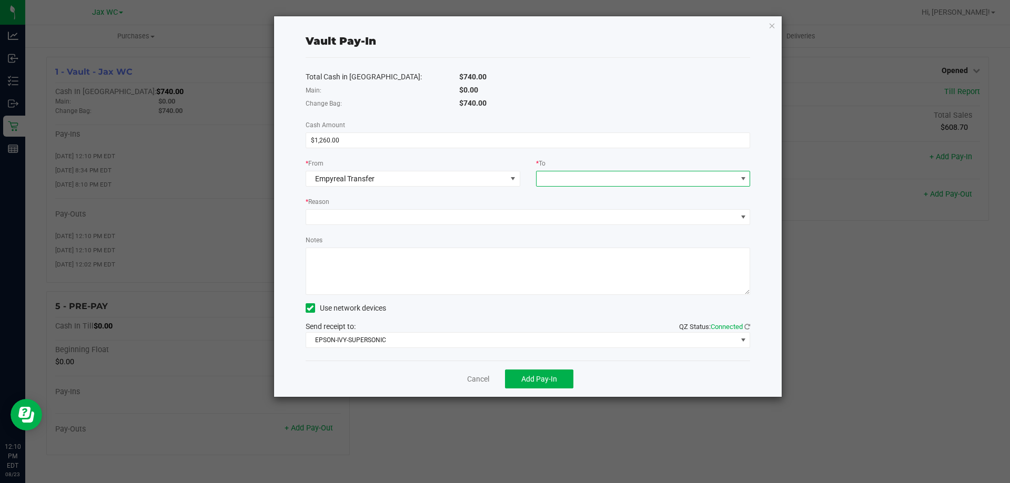
click at [593, 183] on span at bounding box center [636, 178] width 200 height 15
click at [580, 221] on span "Change Bag" at bounding box center [563, 225] width 40 height 8
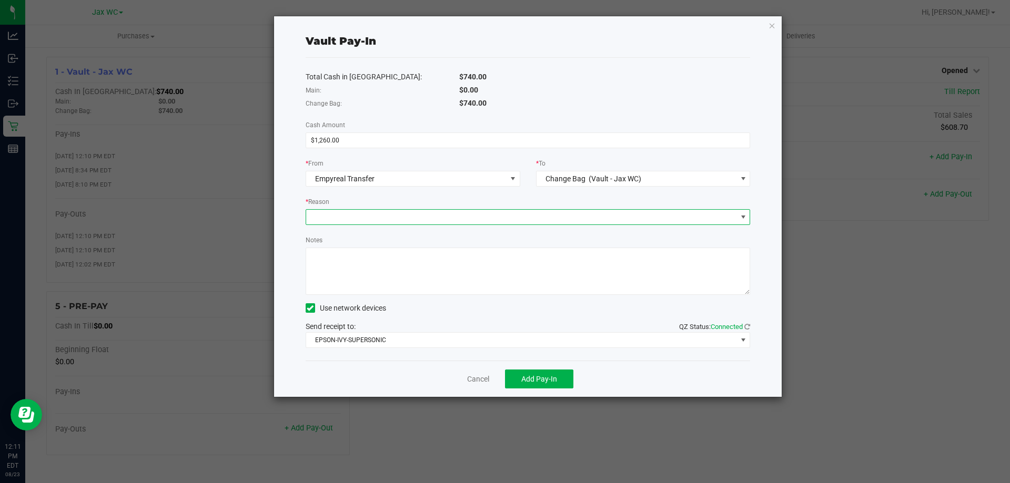
click at [453, 222] on span at bounding box center [521, 217] width 431 height 15
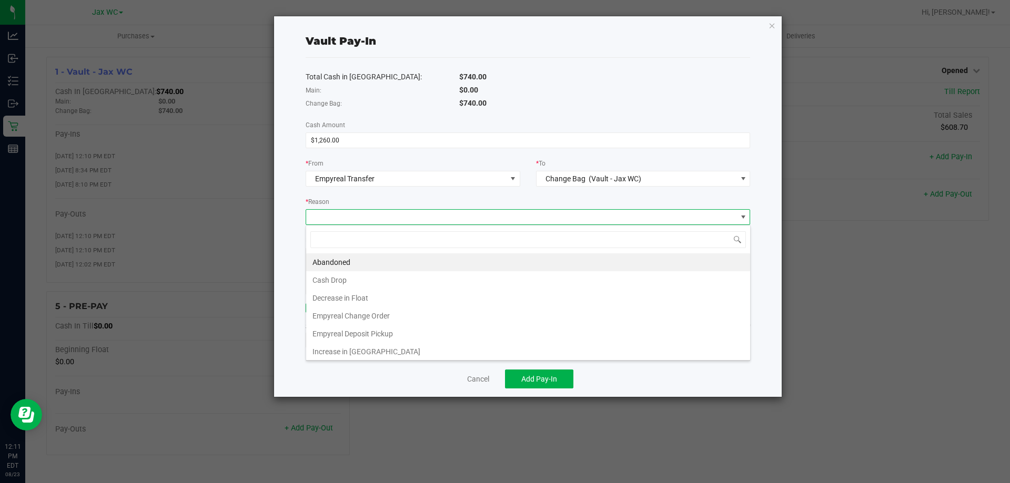
scroll to position [16, 444]
click at [333, 318] on li "Empyreal Change Order" at bounding box center [528, 316] width 444 height 18
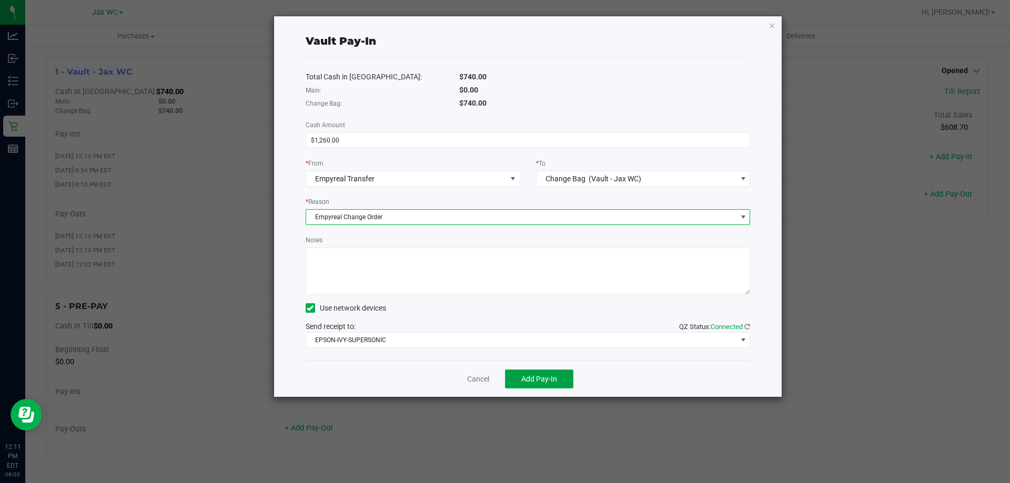
click at [548, 377] on span "Add Pay-In" at bounding box center [539, 379] width 36 height 8
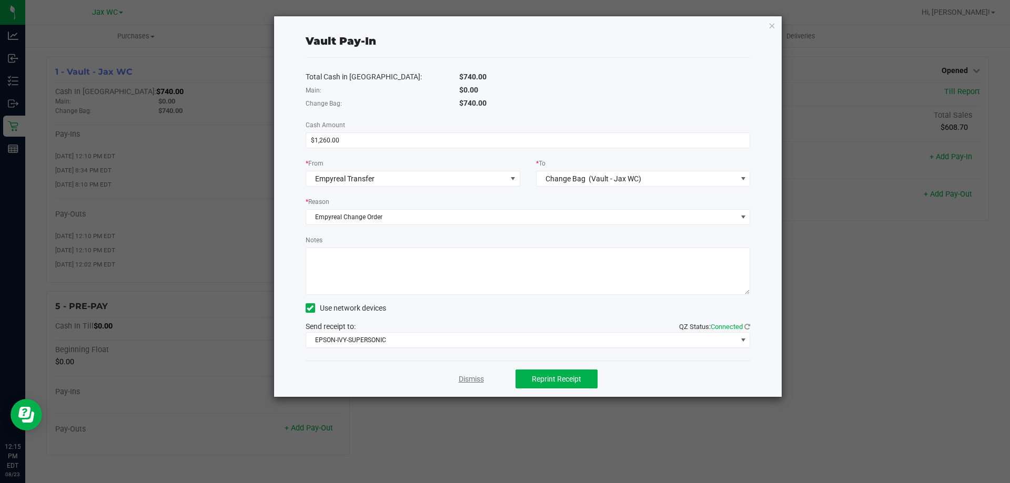
click at [462, 374] on link "Dismiss" at bounding box center [471, 379] width 25 height 11
